Goal: Book appointment/travel/reservation

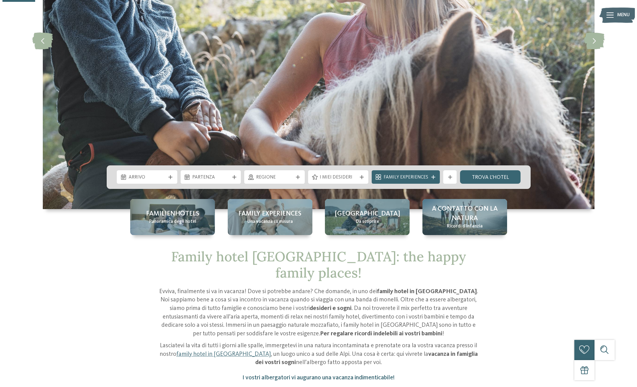
scroll to position [183, 0]
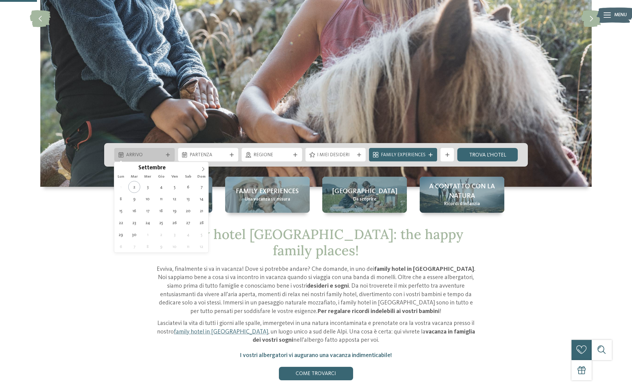
click at [167, 155] on icon at bounding box center [168, 155] width 4 height 4
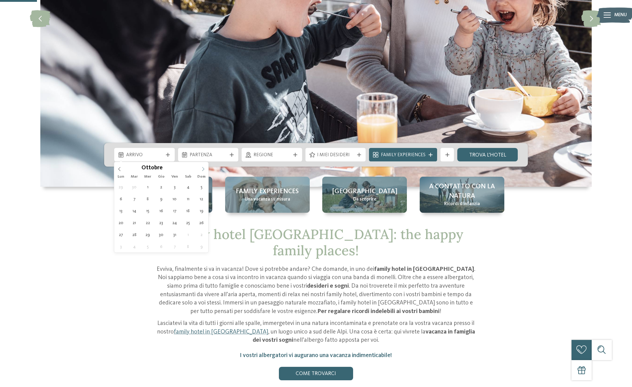
click at [203, 169] on icon at bounding box center [203, 169] width 4 height 4
type div "[DATE]"
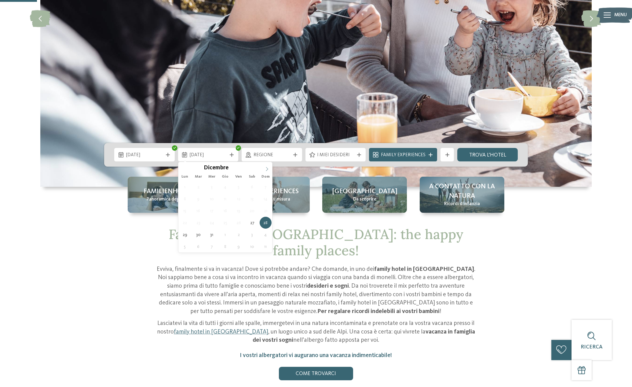
type input "****"
click at [268, 168] on icon at bounding box center [267, 169] width 4 height 4
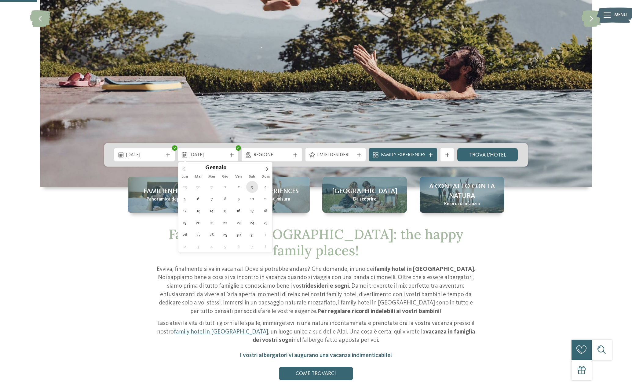
type div "[DATE]"
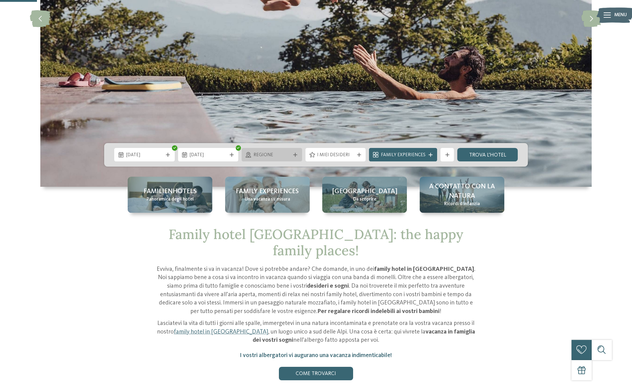
click at [273, 155] on span "Regione" at bounding box center [272, 155] width 37 height 7
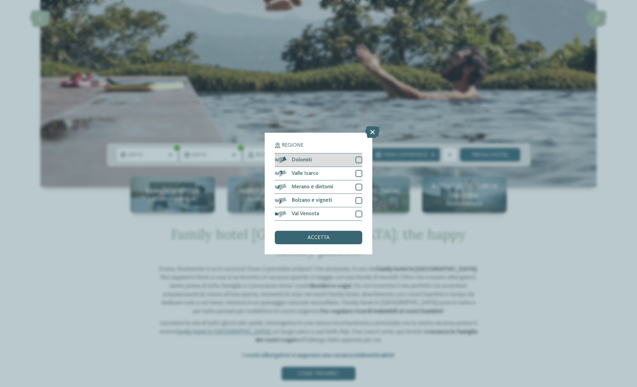
click at [357, 159] on div at bounding box center [358, 159] width 7 height 7
click at [357, 175] on div at bounding box center [358, 173] width 7 height 7
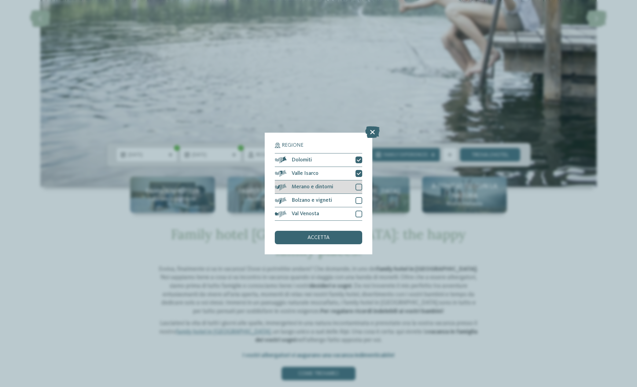
click at [360, 188] on div at bounding box center [358, 187] width 7 height 7
click at [358, 200] on div at bounding box center [358, 200] width 7 height 7
click at [359, 200] on icon at bounding box center [359, 200] width 4 height 4
click at [358, 215] on div at bounding box center [358, 214] width 7 height 7
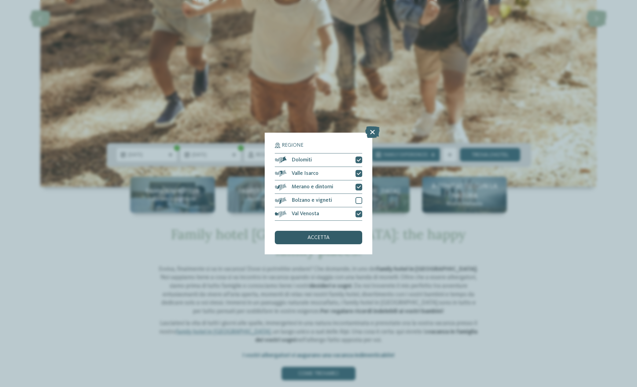
click at [333, 237] on div "accetta" at bounding box center [318, 237] width 87 height 13
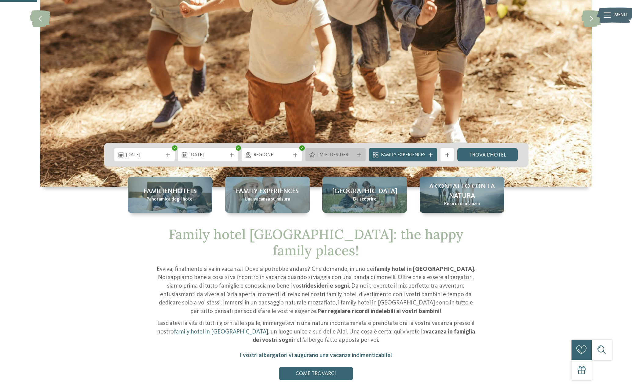
click at [348, 156] on span "I miei desideri" at bounding box center [335, 155] width 37 height 7
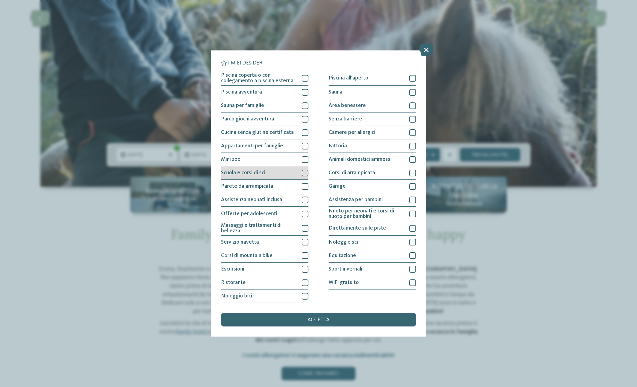
click at [306, 173] on div at bounding box center [305, 173] width 7 height 7
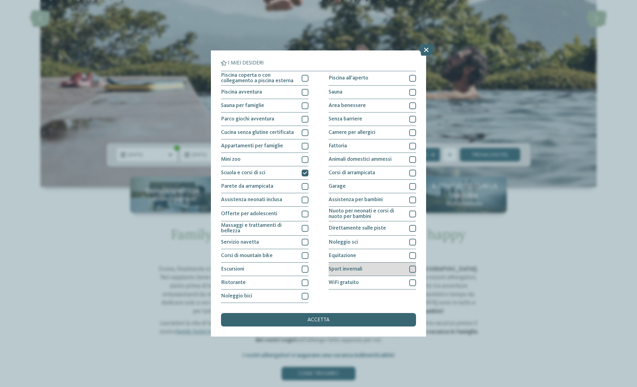
click at [413, 267] on div at bounding box center [412, 269] width 7 height 7
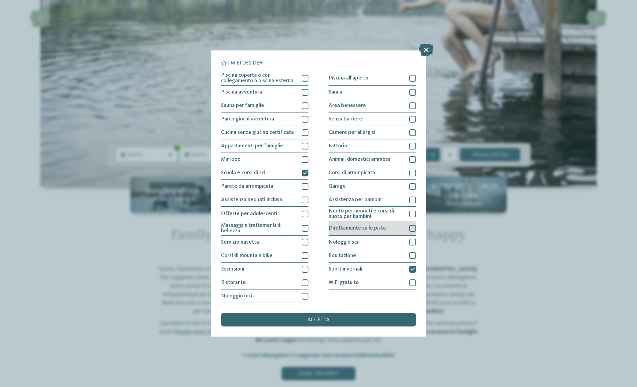
click at [411, 229] on div at bounding box center [412, 228] width 7 height 7
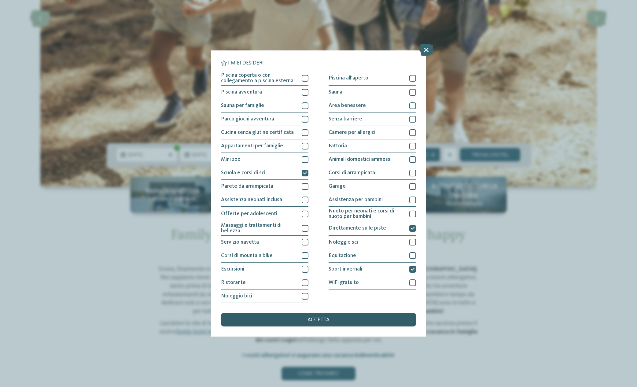
click at [306, 320] on div "accetta" at bounding box center [318, 319] width 195 height 13
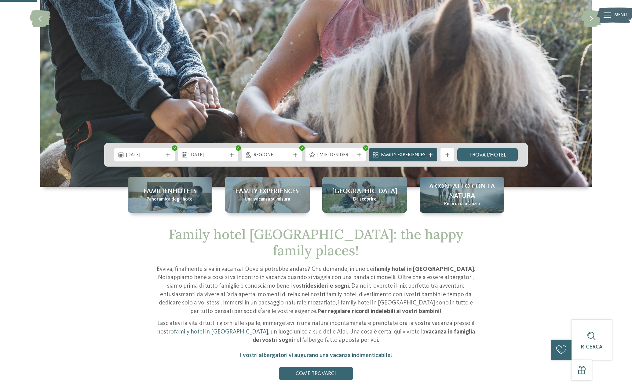
click at [423, 154] on span "Family Experiences" at bounding box center [403, 155] width 45 height 7
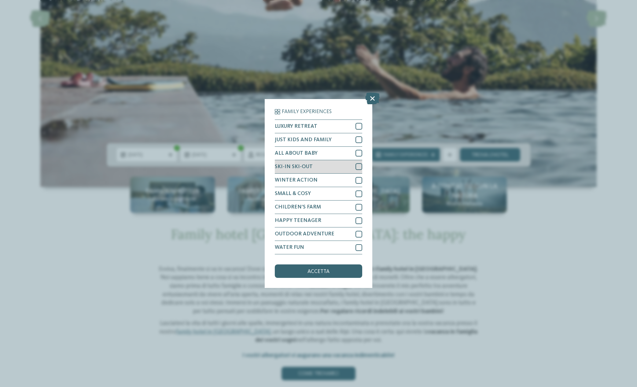
click at [358, 166] on div at bounding box center [358, 166] width 7 height 7
click at [337, 270] on div "accetta" at bounding box center [318, 270] width 87 height 13
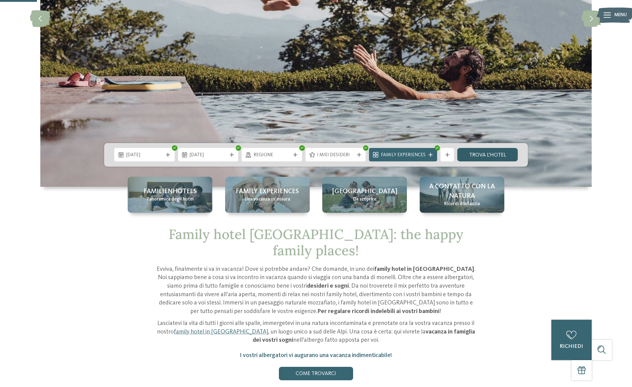
click at [491, 150] on link "trova l’hotel" at bounding box center [487, 154] width 61 height 13
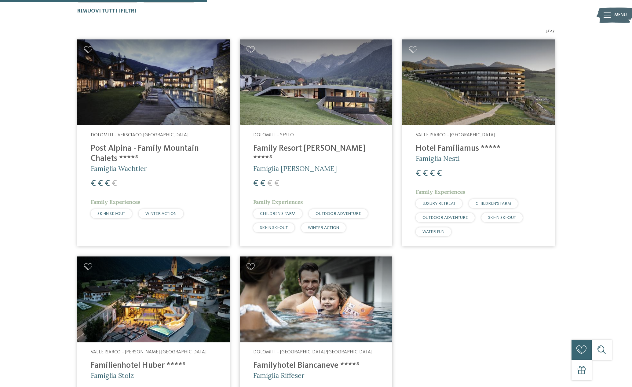
scroll to position [241, 0]
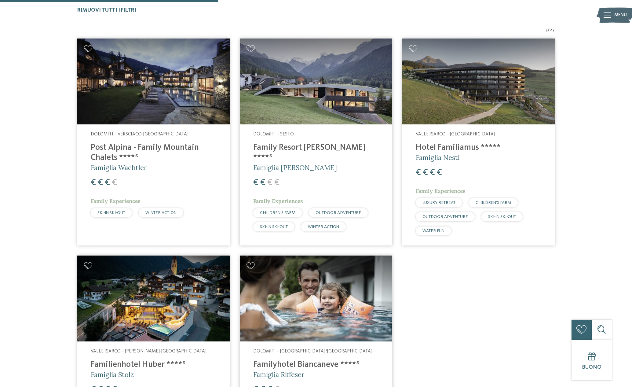
click at [274, 225] on span "SKI-IN SKI-OUT" at bounding box center [274, 227] width 28 height 4
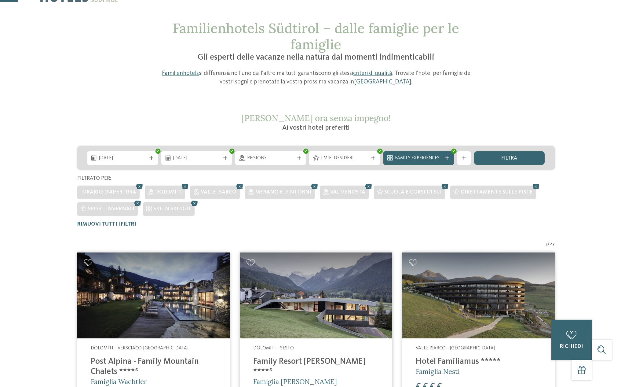
scroll to position [0, 0]
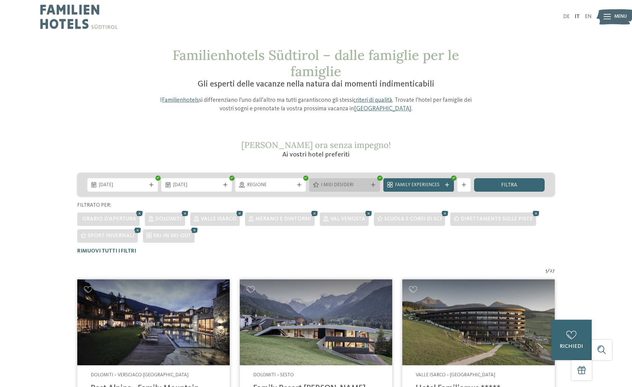
click at [350, 184] on span "I miei desideri" at bounding box center [344, 185] width 47 height 7
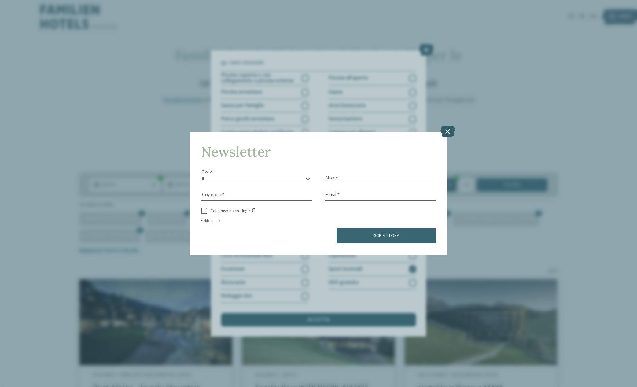
click at [450, 131] on icon at bounding box center [447, 132] width 14 height 12
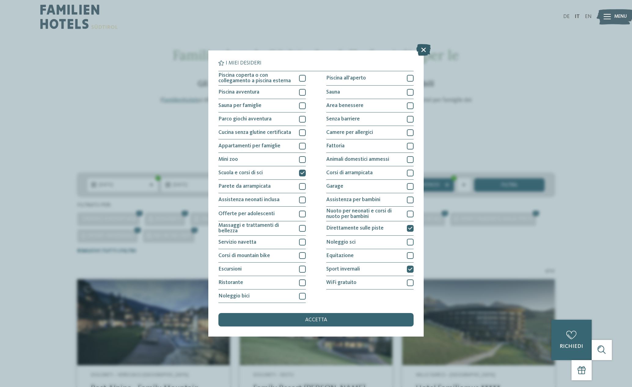
click at [420, 47] on icon at bounding box center [424, 50] width 14 height 12
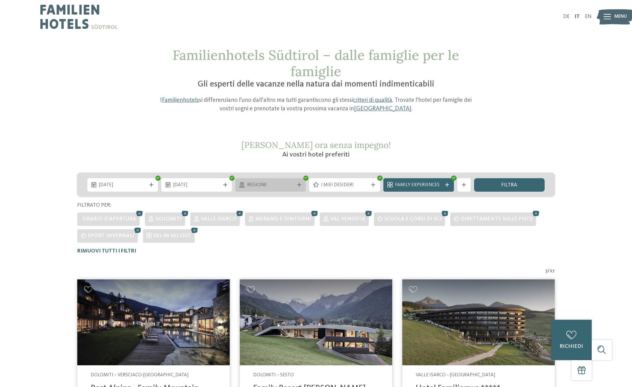
click at [282, 184] on span "Regione" at bounding box center [270, 185] width 47 height 7
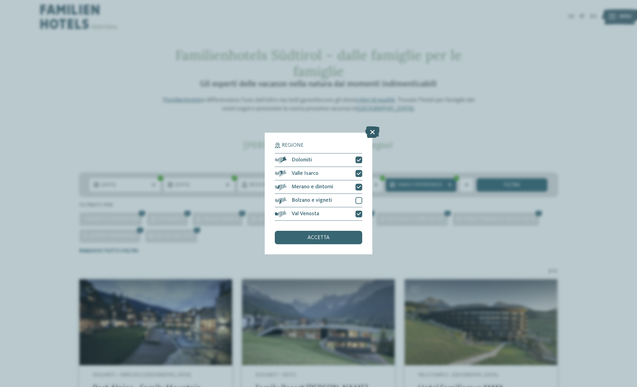
click at [375, 130] on icon at bounding box center [372, 132] width 14 height 12
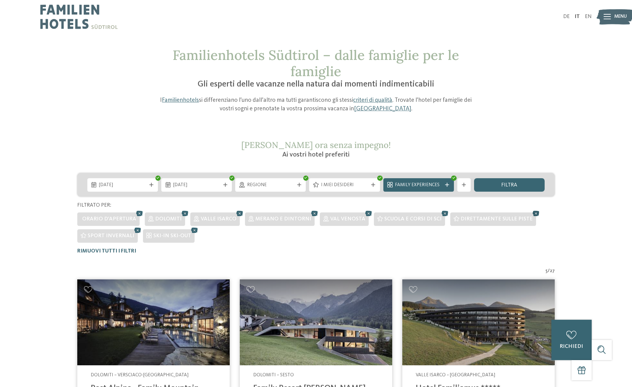
click at [531, 212] on icon at bounding box center [536, 213] width 10 height 9
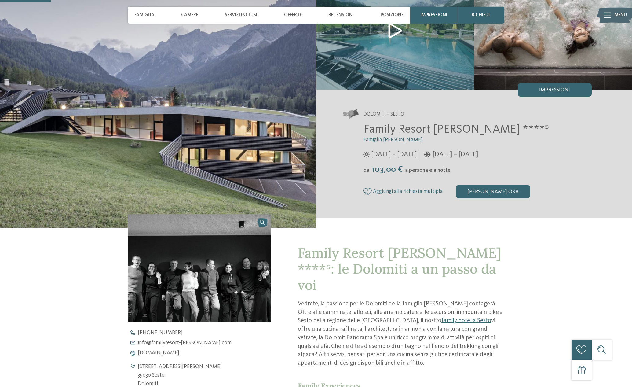
scroll to position [31, 0]
